Goal: Information Seeking & Learning: Learn about a topic

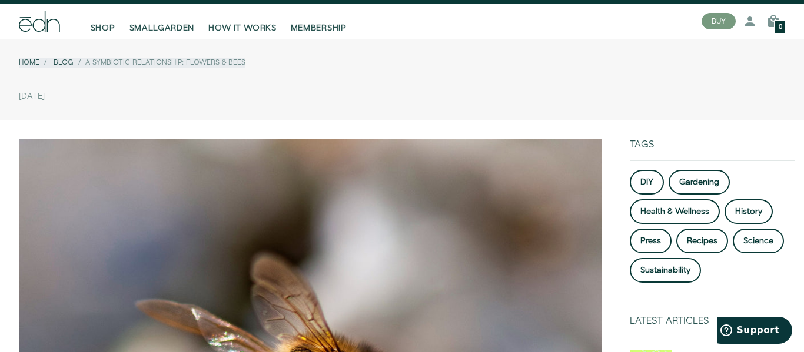
click at [264, 101] on div "[DATE]" at bounding box center [402, 96] width 766 height 19
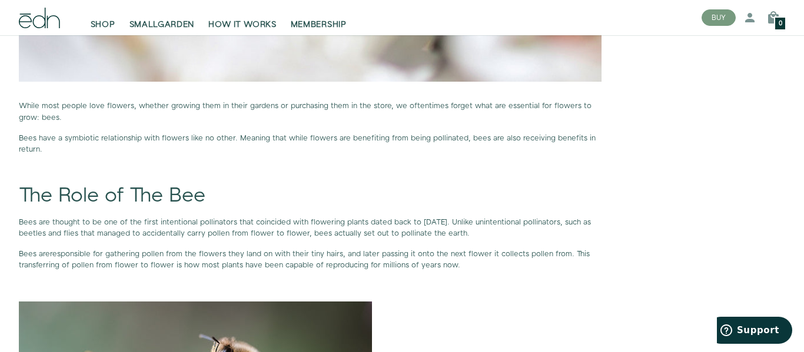
scroll to position [676, 0]
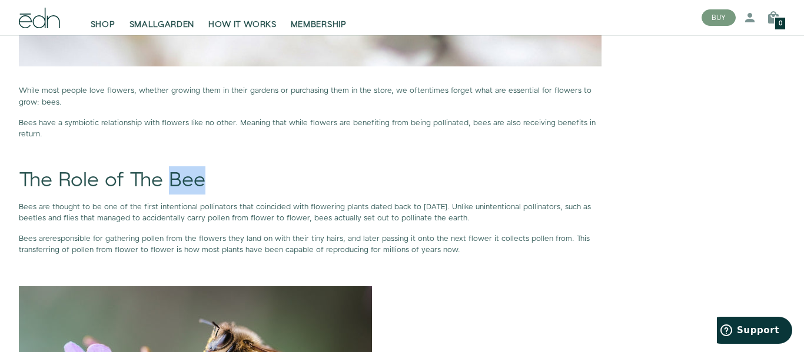
drag, startPoint x: 174, startPoint y: 179, endPoint x: 205, endPoint y: 183, distance: 32.0
click at [205, 183] on h1 "The Role of The Bee" at bounding box center [310, 181] width 582 height 22
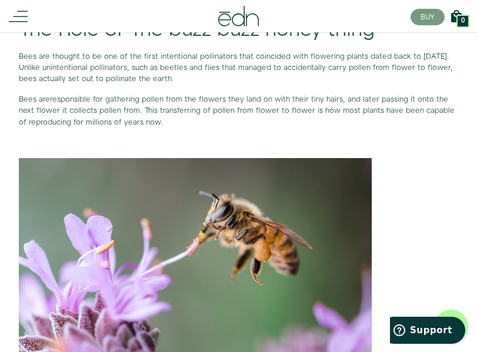
click at [402, 111] on p "Bees are responsible for gathering pollen from the flowers they land on with th…" at bounding box center [238, 111] width 439 height 34
click at [0, 0] on div "BUY 42732282904750 1 Log in Create account 0 Cart There are no products in your…" at bounding box center [0, 0] width 0 height 0
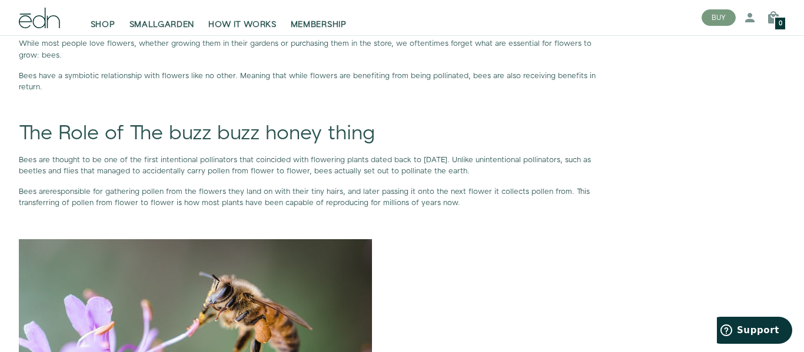
scroll to position [724, 0]
click at [76, 81] on p "Bees have a symbiotic relationship with flowers like no other. Meaning that whi…" at bounding box center [310, 81] width 582 height 22
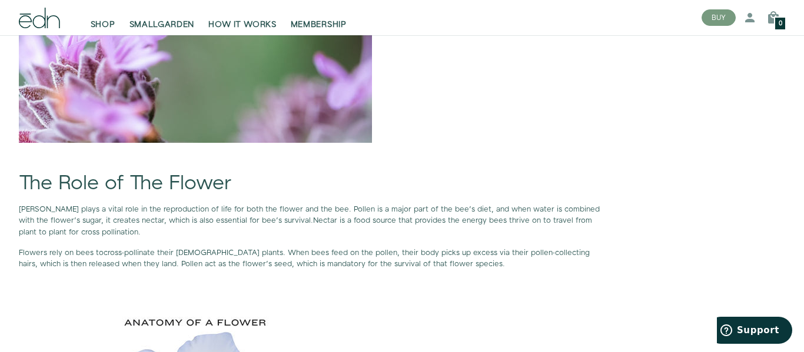
scroll to position [1055, 0]
drag, startPoint x: 170, startPoint y: 179, endPoint x: 232, endPoint y: 182, distance: 62.5
click at [232, 182] on h1 "The Role of The Flower" at bounding box center [310, 183] width 582 height 22
click at [214, 184] on h1 "The Role of The Flower" at bounding box center [310, 183] width 582 height 22
drag, startPoint x: 172, startPoint y: 179, endPoint x: 234, endPoint y: 186, distance: 61.6
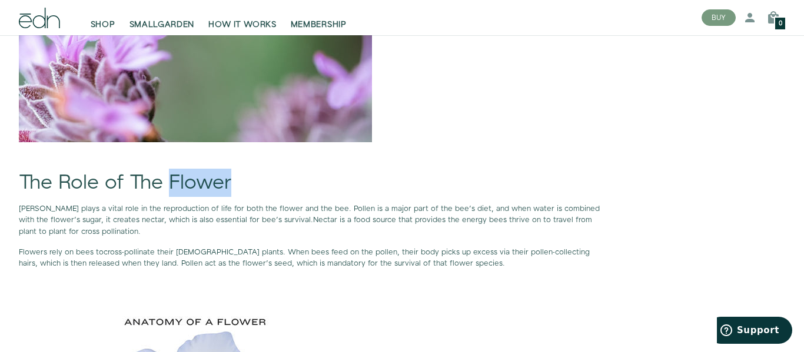
click at [234, 186] on h1 "The Role of The Flower" at bounding box center [310, 183] width 582 height 22
click at [214, 178] on h1 "The Role of The Flower" at bounding box center [310, 183] width 582 height 22
drag, startPoint x: 170, startPoint y: 179, endPoint x: 234, endPoint y: 188, distance: 64.7
click at [234, 188] on h1 "The Role of The Flower" at bounding box center [310, 183] width 582 height 22
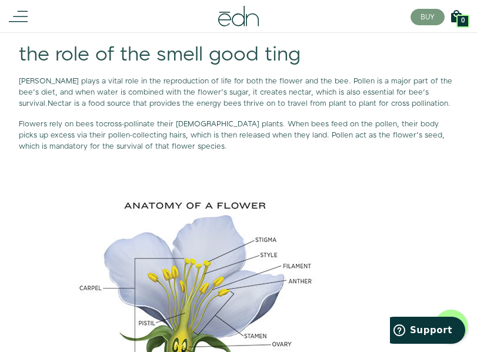
click at [439, 216] on p at bounding box center [238, 279] width 439 height 235
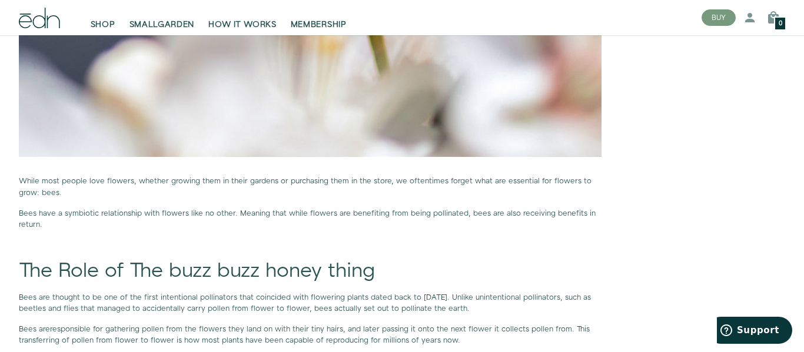
scroll to position [598, 0]
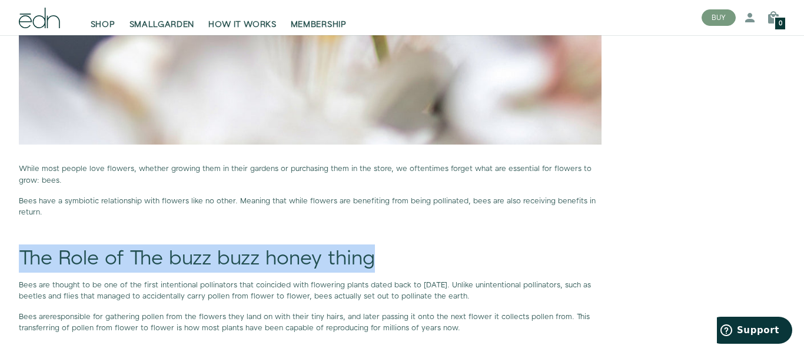
drag, startPoint x: 23, startPoint y: 258, endPoint x: 381, endPoint y: 260, distance: 357.7
click at [381, 260] on h1 "The Role of The buzz buzz honey thing" at bounding box center [310, 259] width 582 height 22
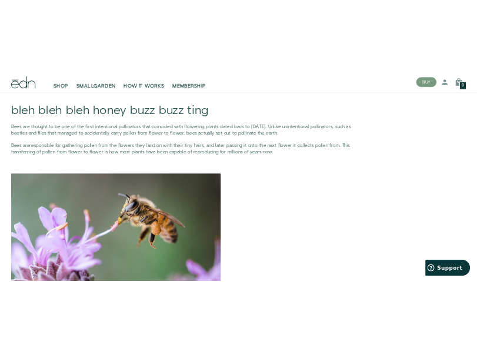
scroll to position [789, 0]
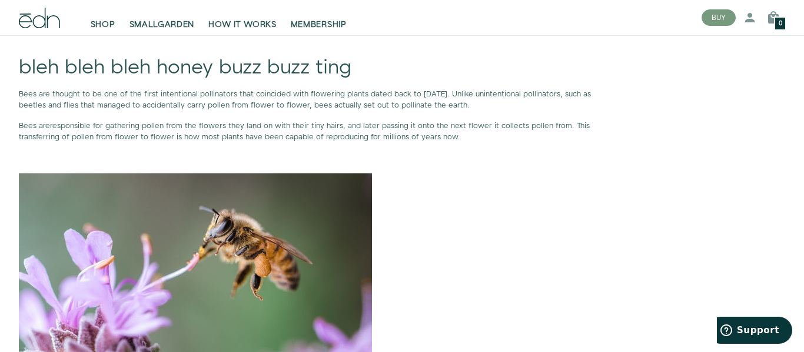
drag, startPoint x: 18, startPoint y: 93, endPoint x: 552, endPoint y: 105, distance: 533.7
click at [552, 105] on p "Bees are thought to be one of the first intentional pollinators that coincided …" at bounding box center [310, 100] width 582 height 22
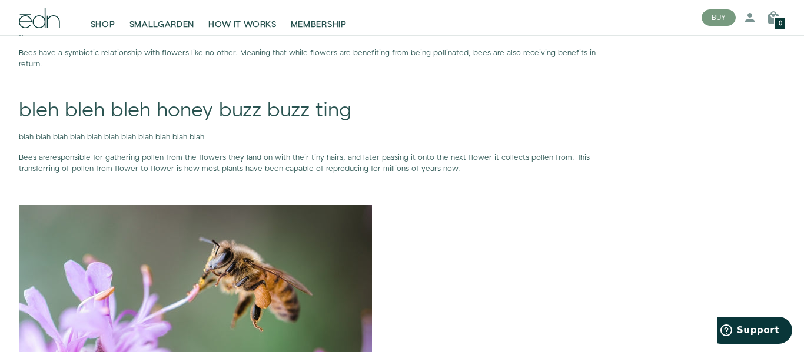
scroll to position [744, 0]
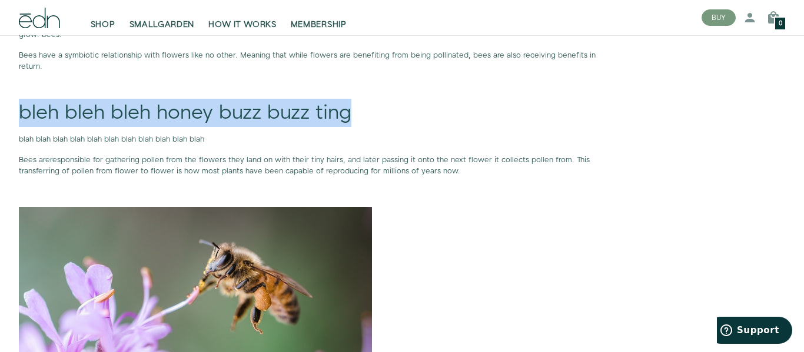
drag, startPoint x: 20, startPoint y: 113, endPoint x: 362, endPoint y: 118, distance: 341.8
click at [362, 118] on h1 "bleh bleh bleh honey buzz buzz ting" at bounding box center [310, 113] width 582 height 22
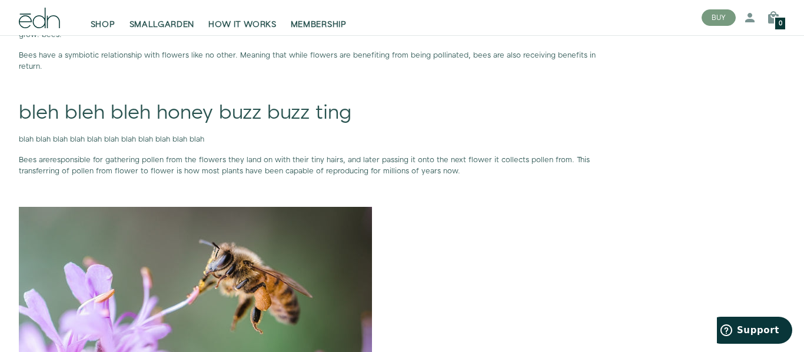
click at [539, 229] on p at bounding box center [310, 324] width 582 height 235
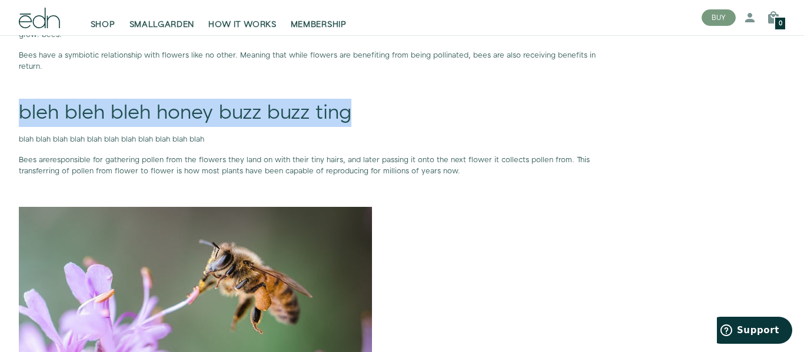
drag, startPoint x: 22, startPoint y: 111, endPoint x: 355, endPoint y: 112, distance: 333.0
click at [355, 112] on h1 "bleh bleh bleh honey buzz buzz ting" at bounding box center [310, 113] width 582 height 22
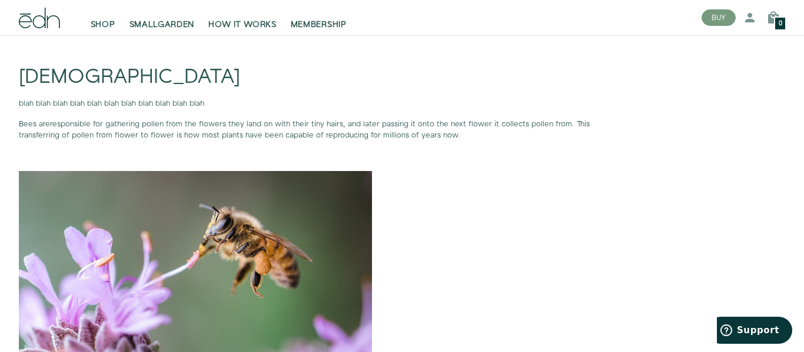
scroll to position [776, 0]
